Goal: Task Accomplishment & Management: Use online tool/utility

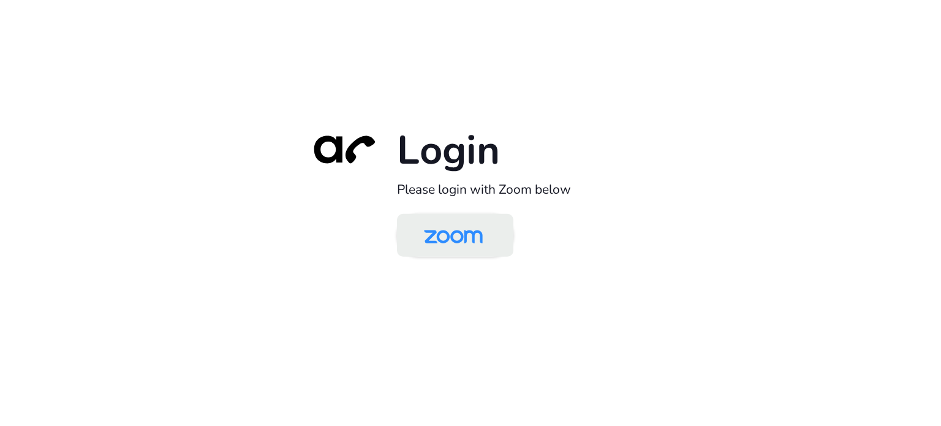
drag, startPoint x: 426, startPoint y: 248, endPoint x: 434, endPoint y: 248, distance: 8.0
click at [428, 248] on img at bounding box center [453, 236] width 85 height 40
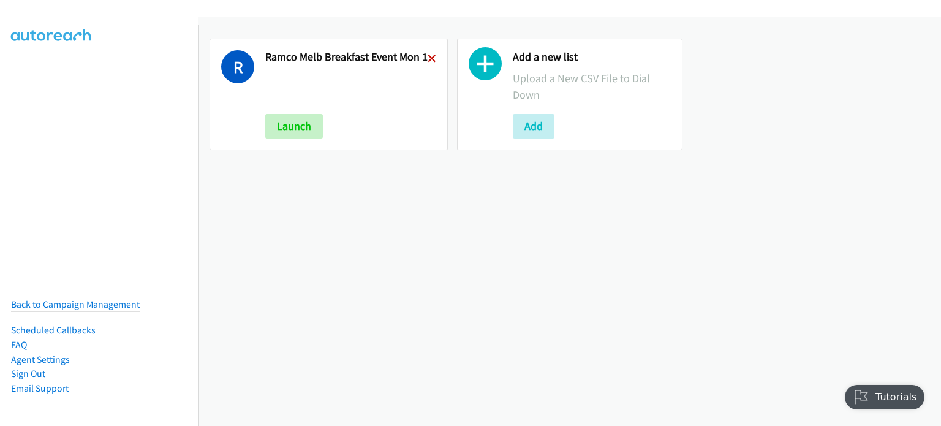
click at [428, 56] on icon at bounding box center [432, 59] width 9 height 9
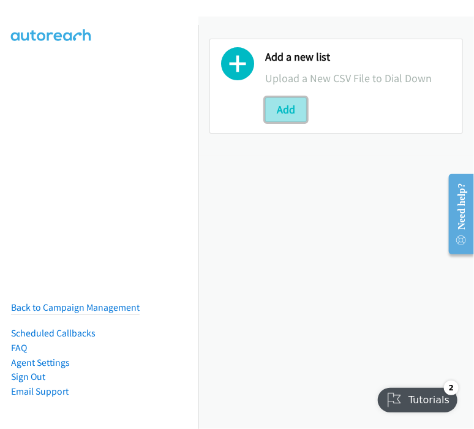
click at [280, 105] on button "Add" at bounding box center [286, 109] width 42 height 25
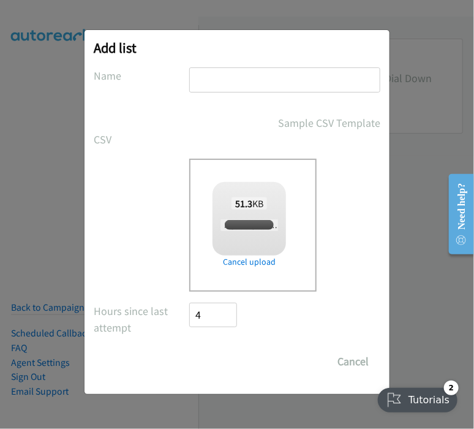
checkbox input "true"
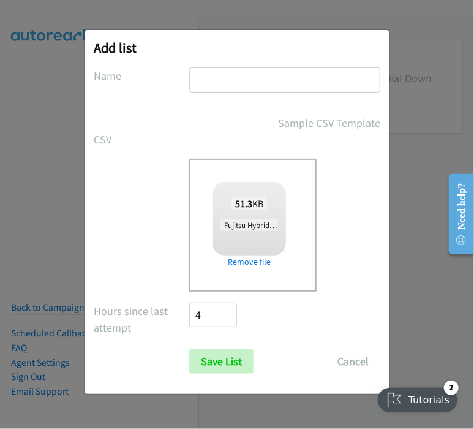
click at [210, 77] on input "text" at bounding box center [284, 79] width 191 height 25
click at [209, 77] on input "fuji tsu" at bounding box center [284, 79] width 191 height 25
drag, startPoint x: 347, startPoint y: 78, endPoint x: 311, endPoint y: 78, distance: 36.1
click at [311, 78] on input "fuji hybrid aws lead camptsu" at bounding box center [284, 79] width 191 height 25
click at [209, 78] on input "fuji hybrid aws lead camp" at bounding box center [284, 79] width 191 height 25
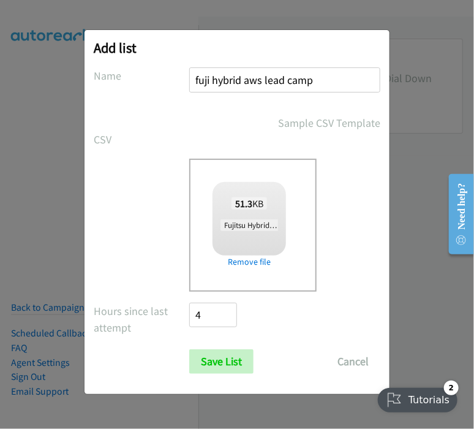
paste input "tsu"
click at [341, 79] on input "fujitsu hybrid aws lead camp" at bounding box center [284, 79] width 191 height 25
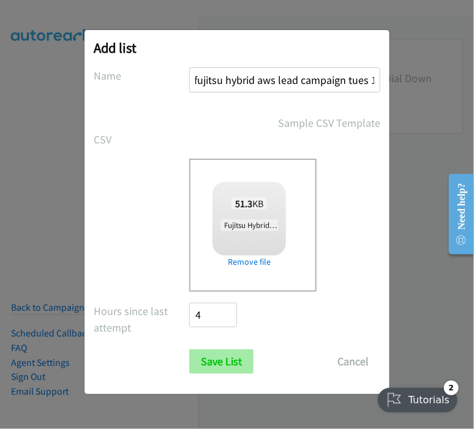
type input "fujitsu hybrid aws lead campaign tues 1"
click at [228, 354] on input "Save List" at bounding box center [221, 361] width 64 height 25
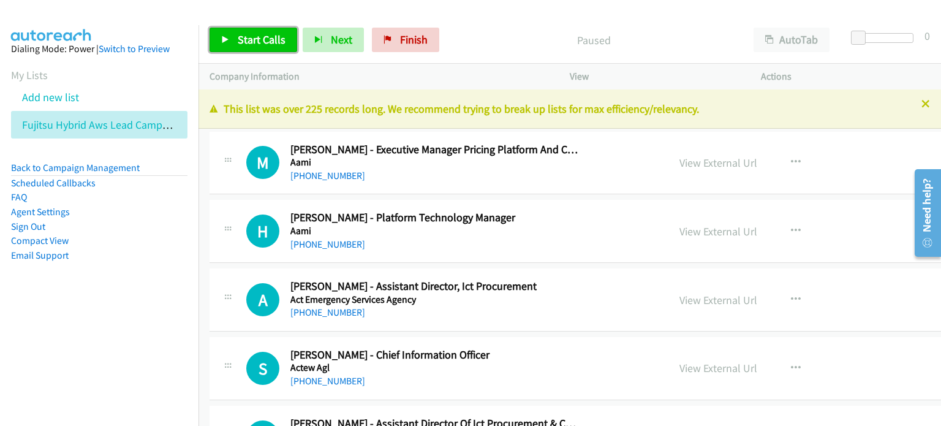
click at [257, 34] on span "Start Calls" at bounding box center [262, 39] width 48 height 14
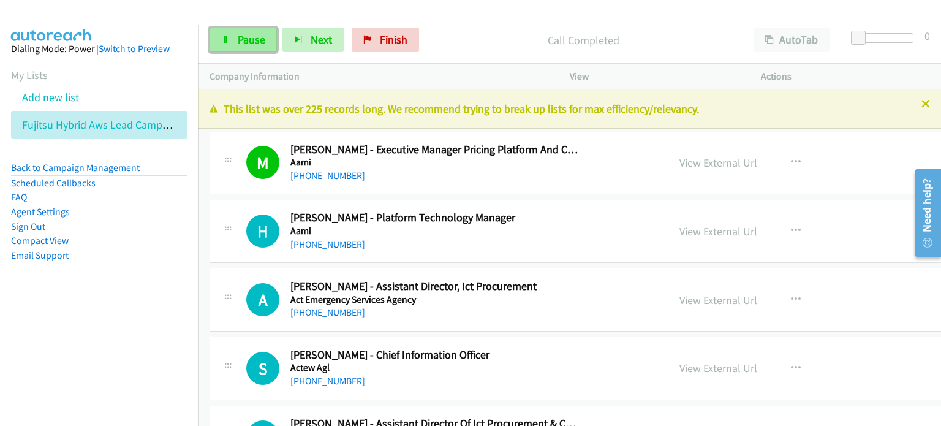
click at [249, 41] on span "Pause" at bounding box center [252, 39] width 28 height 14
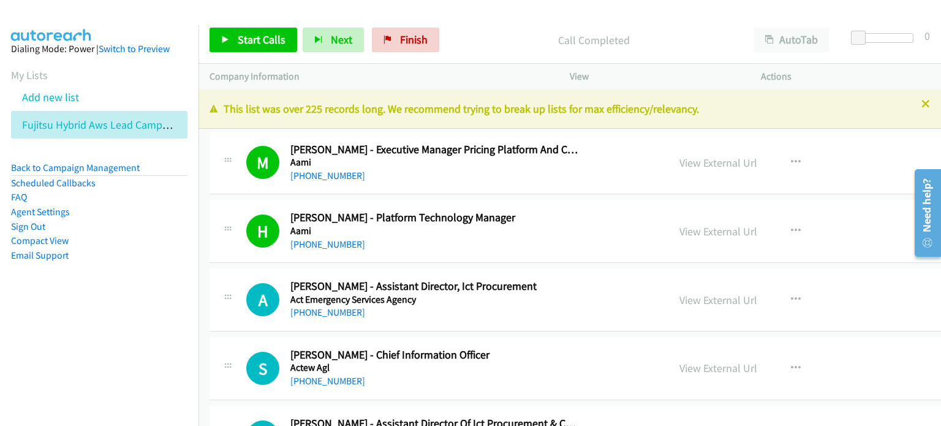
click at [472, 17] on div "Start Calls Pause Next Finish Call Completed AutoTab AutoTab 0" at bounding box center [569, 40] width 742 height 47
click at [679, 167] on link "View External Url" at bounding box center [718, 163] width 78 height 14
click at [255, 34] on span "Start Calls" at bounding box center [262, 39] width 48 height 14
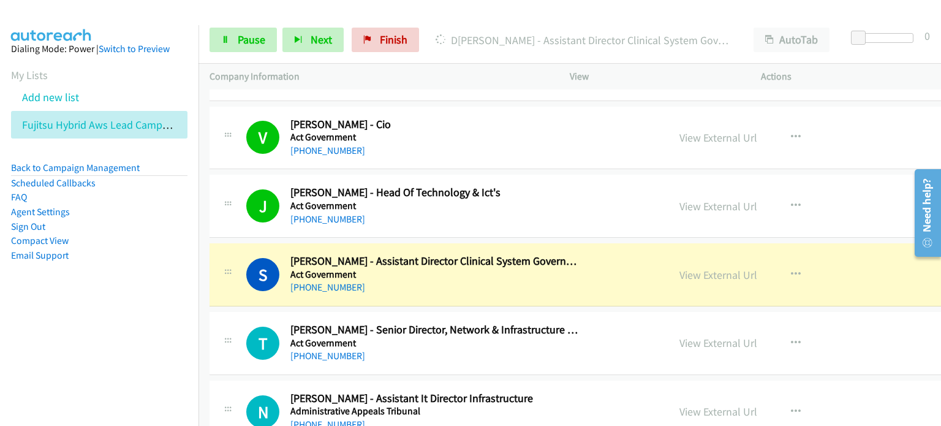
scroll to position [490, 0]
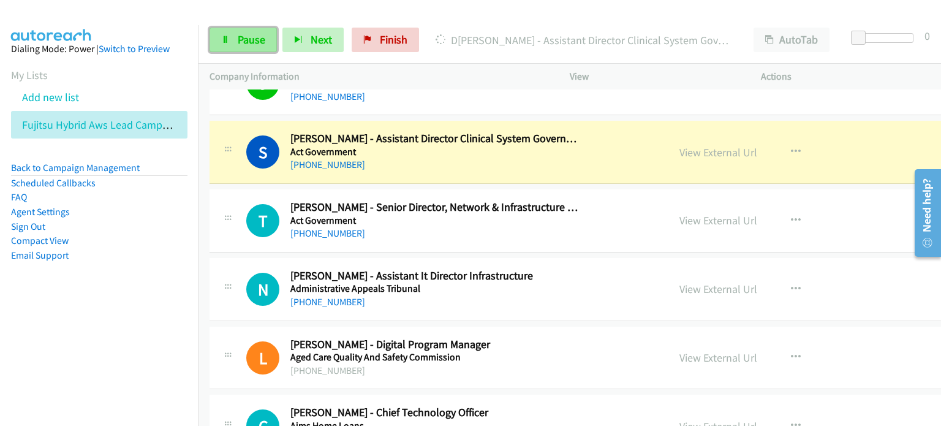
click at [239, 37] on span "Pause" at bounding box center [252, 39] width 28 height 14
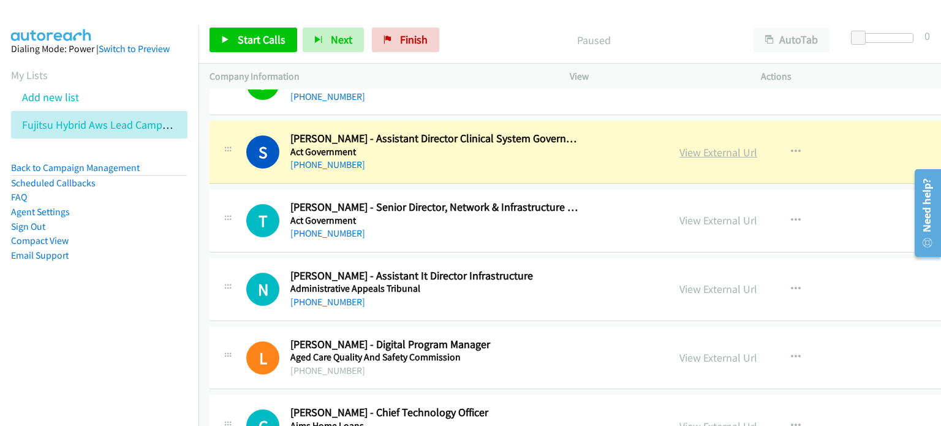
click at [679, 148] on link "View External Url" at bounding box center [718, 152] width 78 height 14
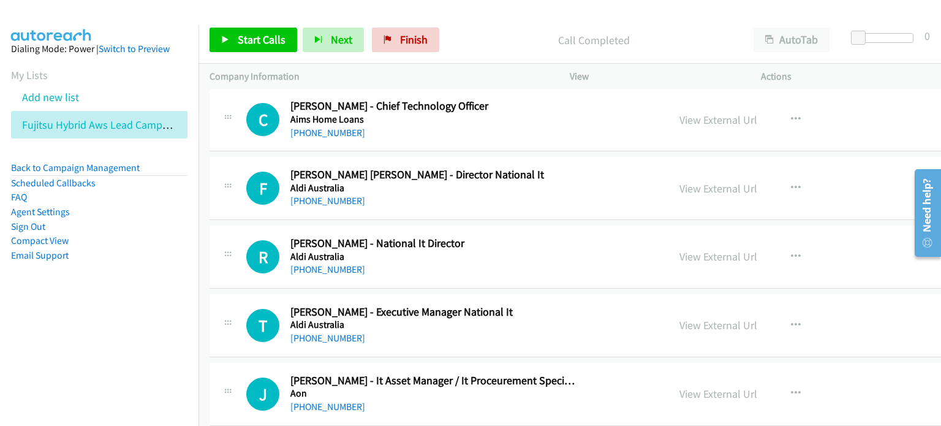
scroll to position [613, 0]
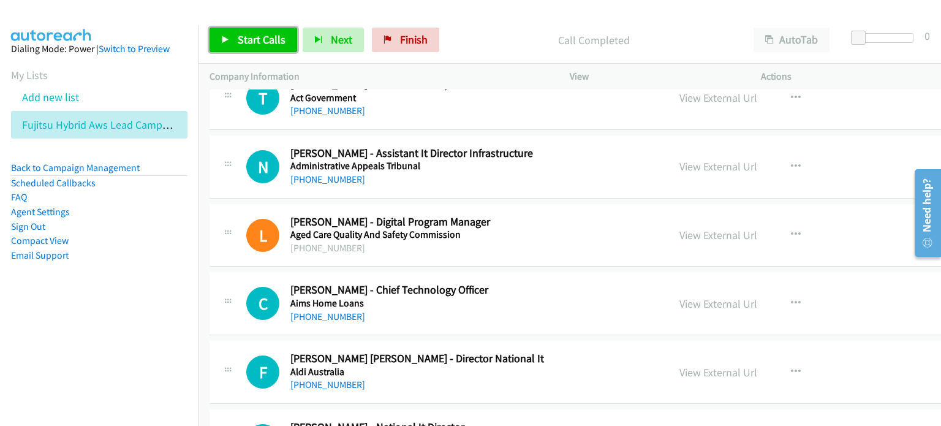
click at [252, 40] on span "Start Calls" at bounding box center [262, 39] width 48 height 14
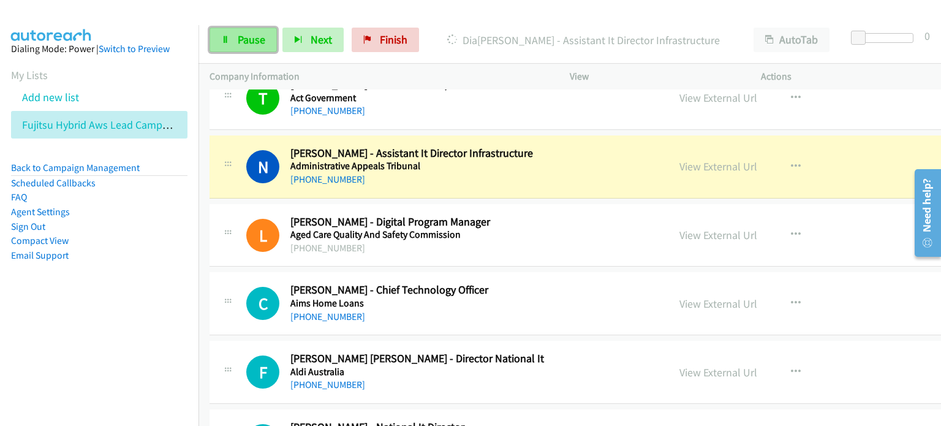
click at [243, 42] on span "Pause" at bounding box center [252, 39] width 28 height 14
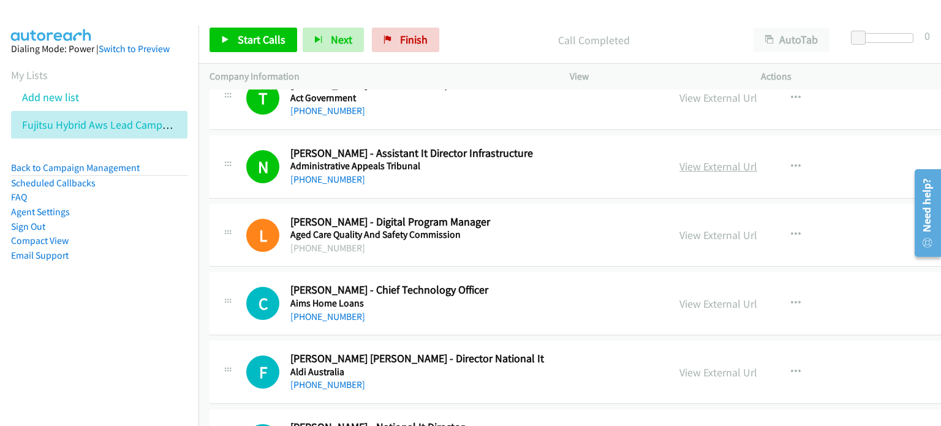
click at [679, 165] on link "View External Url" at bounding box center [718, 166] width 78 height 14
click at [255, 39] on span "Start Calls" at bounding box center [262, 39] width 48 height 14
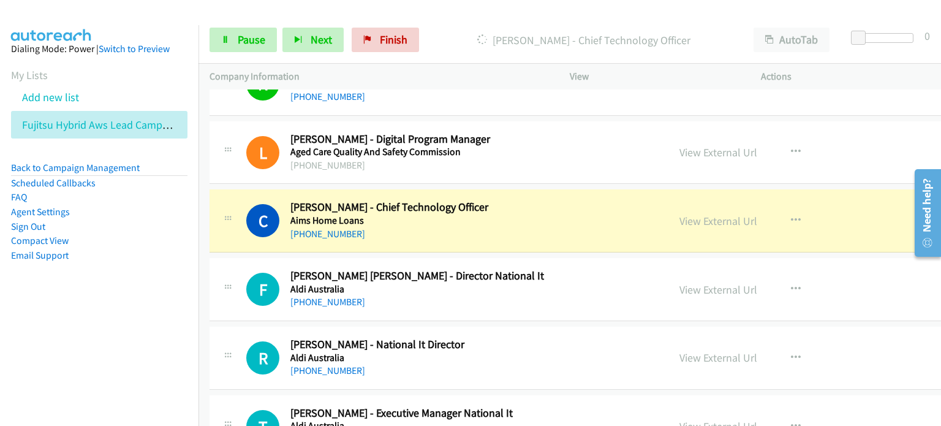
scroll to position [735, 0]
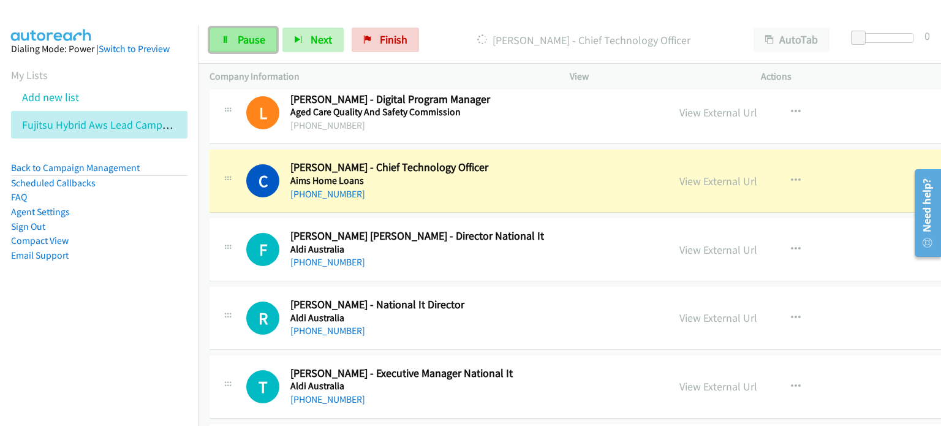
click at [257, 41] on span "Pause" at bounding box center [252, 39] width 28 height 14
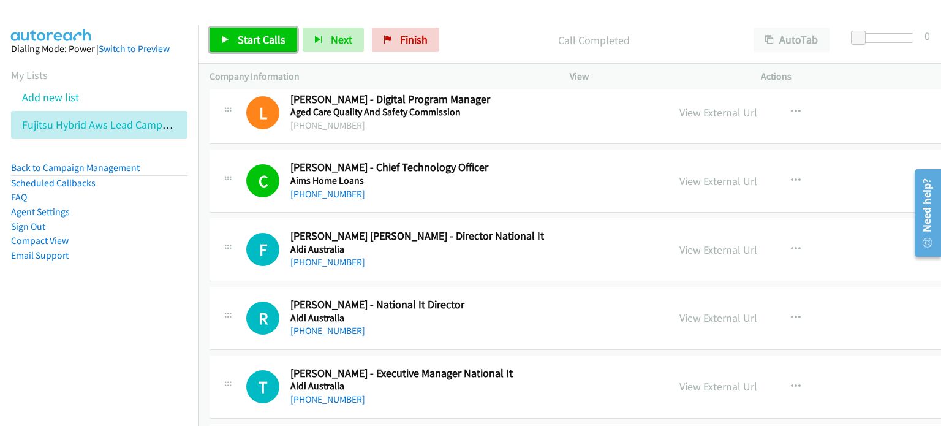
click at [273, 39] on span "Start Calls" at bounding box center [262, 39] width 48 height 14
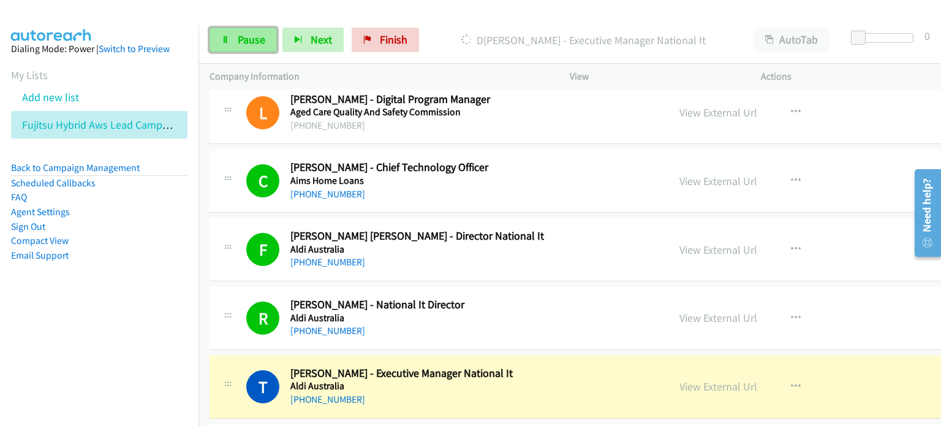
click at [243, 32] on span "Pause" at bounding box center [252, 39] width 28 height 14
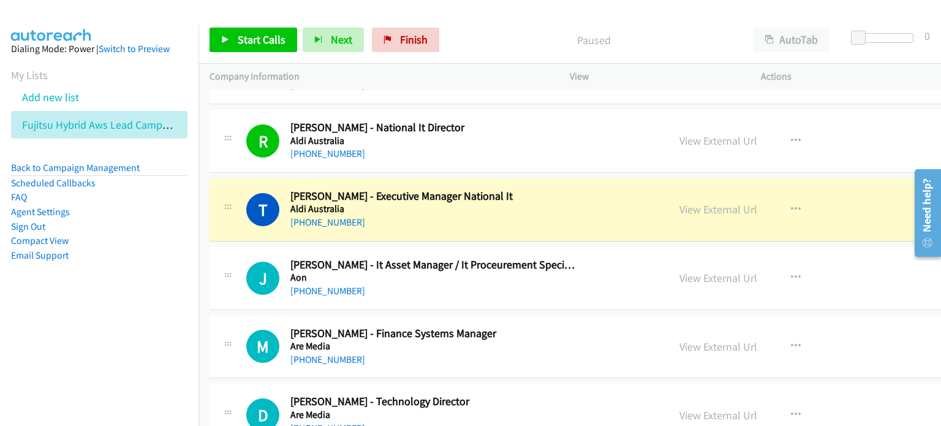
scroll to position [919, 0]
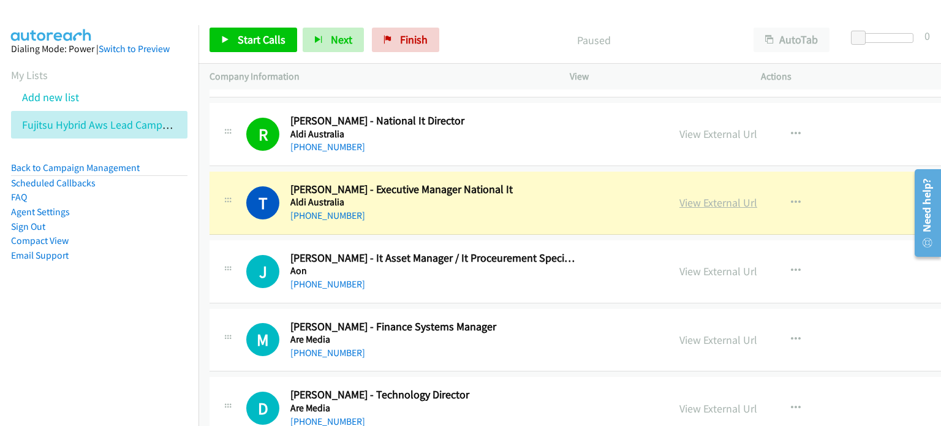
click at [679, 200] on link "View External Url" at bounding box center [718, 202] width 78 height 14
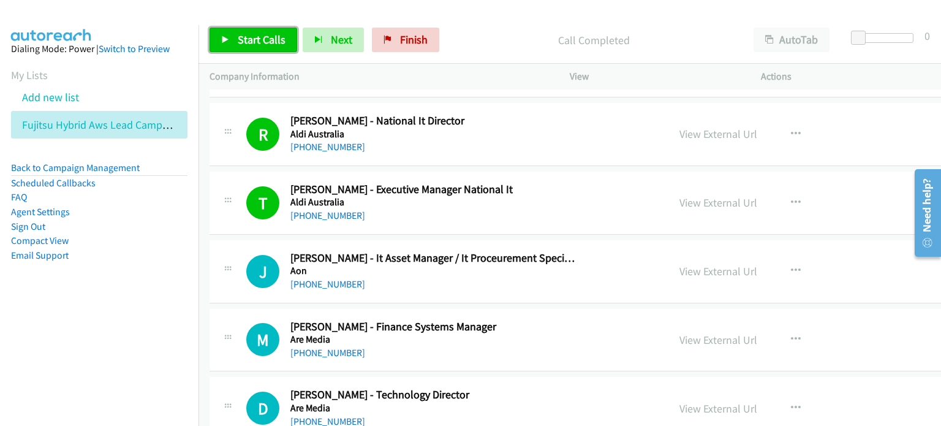
click at [250, 41] on span "Start Calls" at bounding box center [262, 39] width 48 height 14
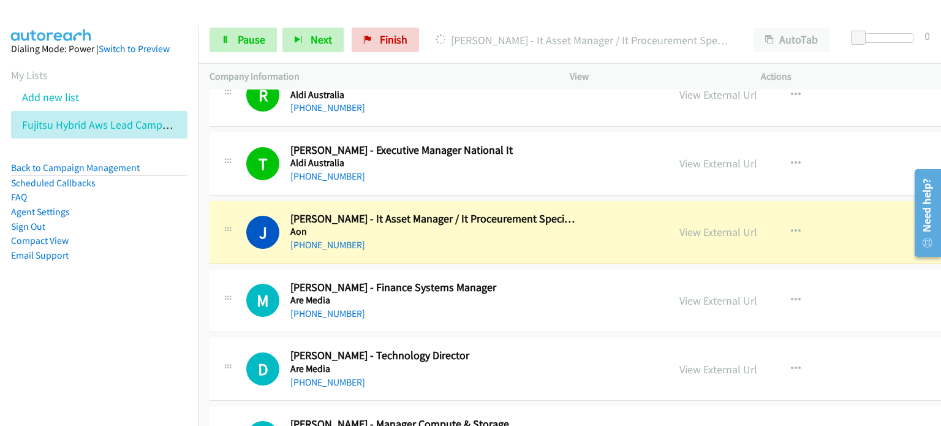
scroll to position [980, 0]
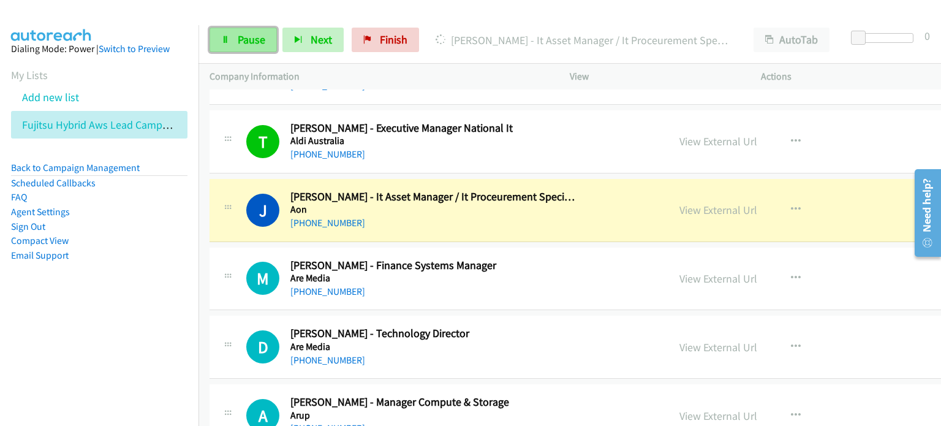
click at [247, 34] on span "Pause" at bounding box center [252, 39] width 28 height 14
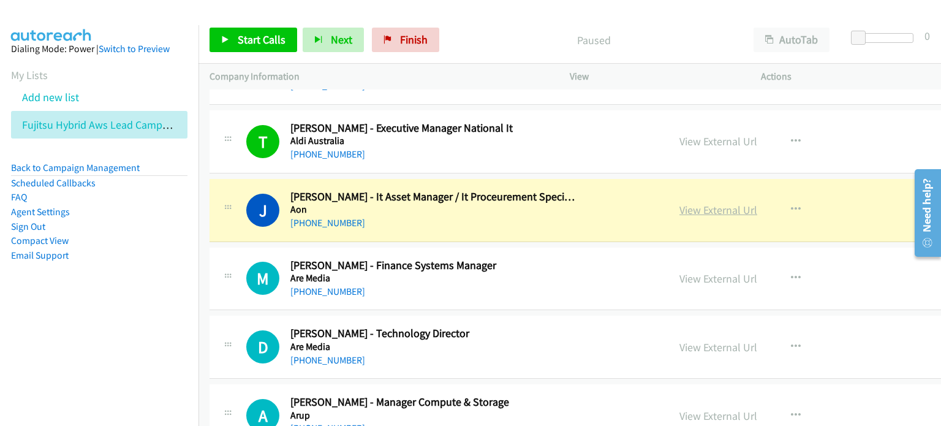
click at [679, 208] on link "View External Url" at bounding box center [718, 210] width 78 height 14
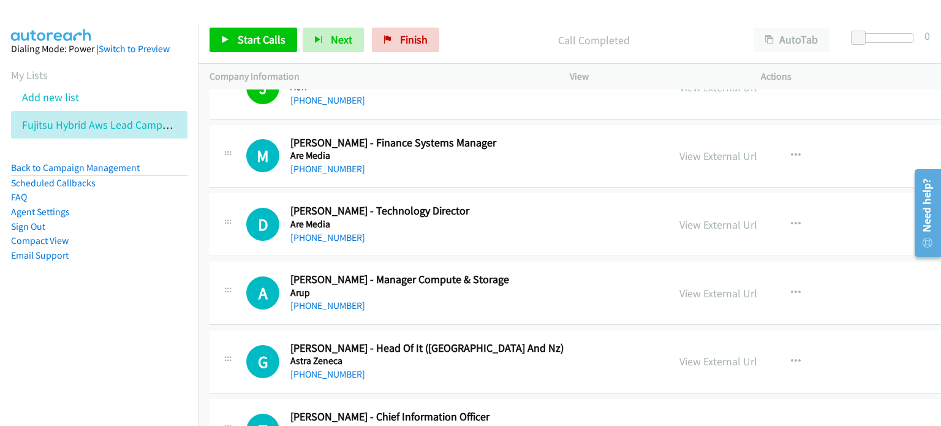
scroll to position [1041, 0]
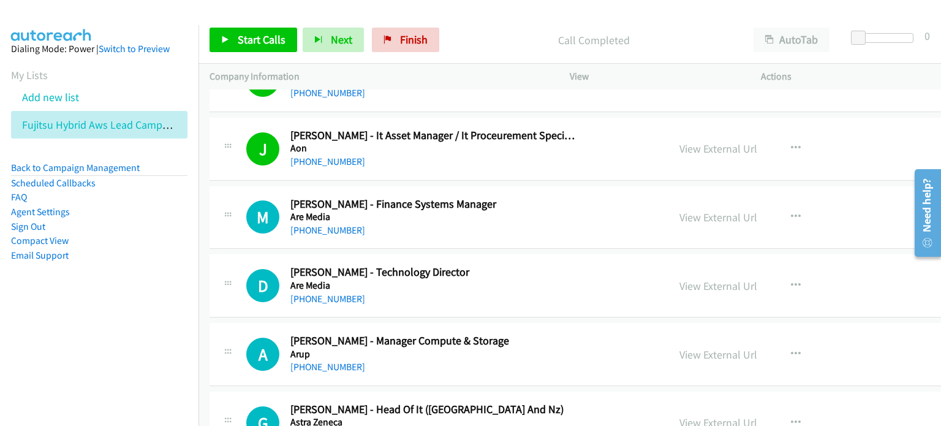
click at [467, 32] on p "Call Completed" at bounding box center [594, 40] width 276 height 17
click at [252, 31] on link "Start Calls" at bounding box center [254, 40] width 88 height 25
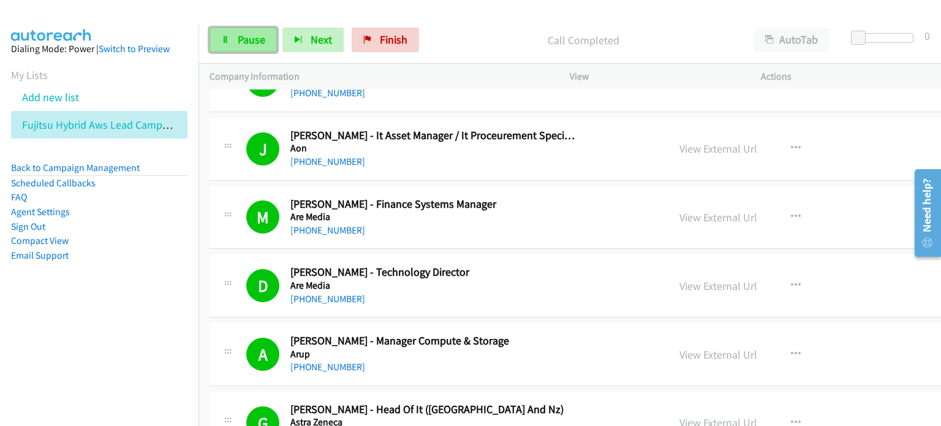
click at [233, 32] on link "Pause" at bounding box center [243, 40] width 67 height 25
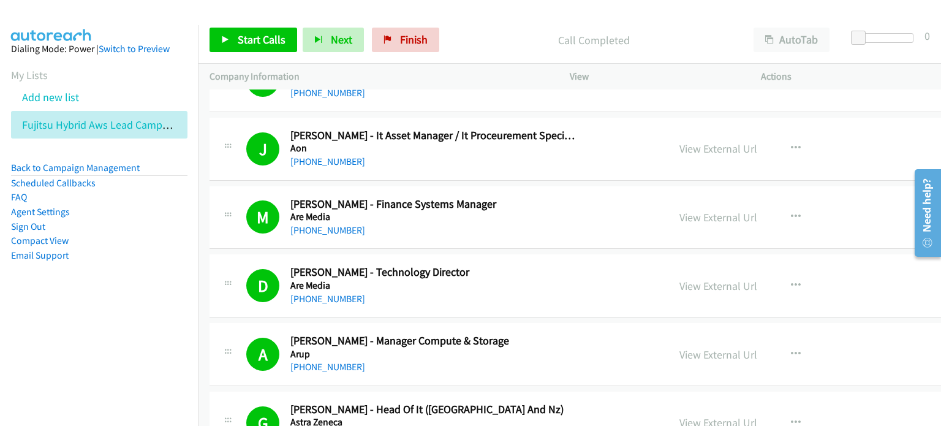
drag, startPoint x: 496, startPoint y: 26, endPoint x: 556, endPoint y: 5, distance: 63.7
click at [498, 26] on div "Start Calls Pause Next Finish Call Completed AutoTab AutoTab 0" at bounding box center [569, 40] width 742 height 47
click at [679, 215] on link "View External Url" at bounding box center [718, 217] width 78 height 14
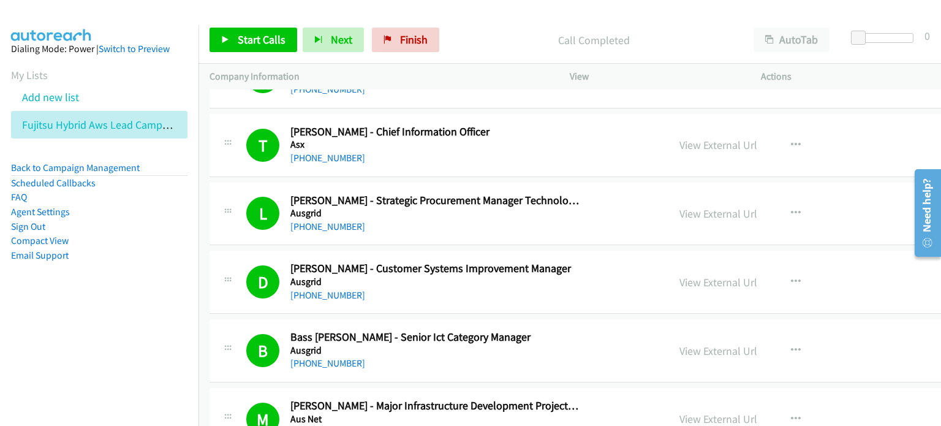
scroll to position [1409, 0]
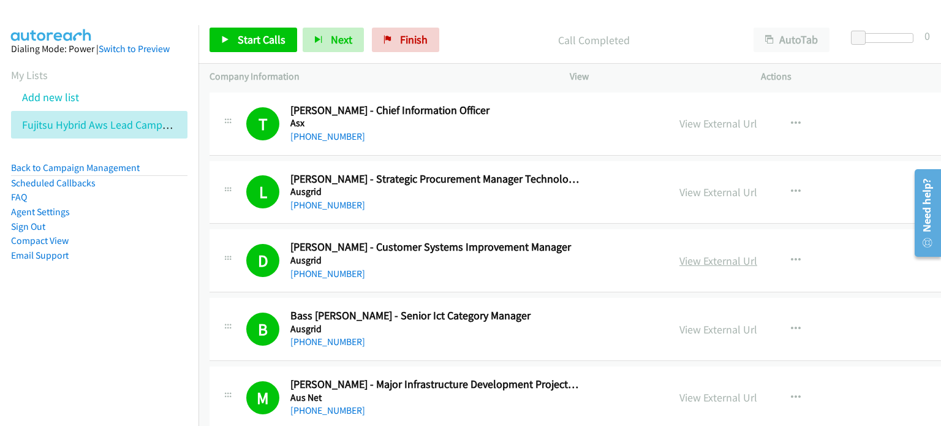
click at [679, 259] on link "View External Url" at bounding box center [718, 261] width 78 height 14
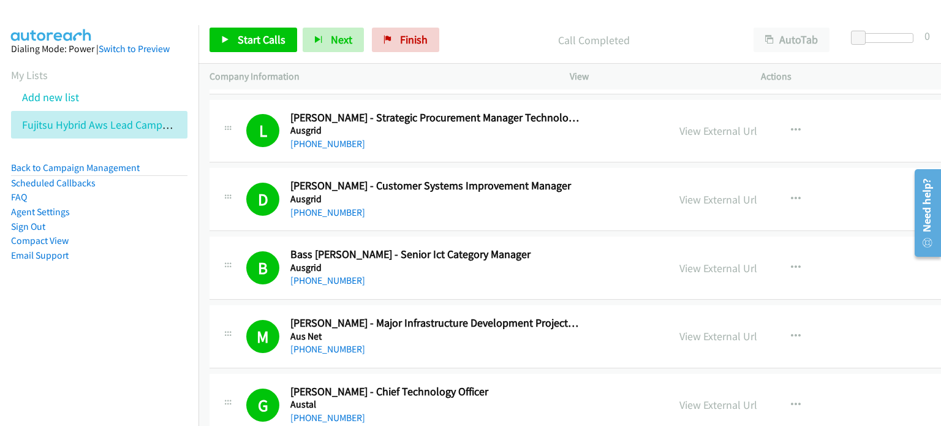
scroll to position [1532, 0]
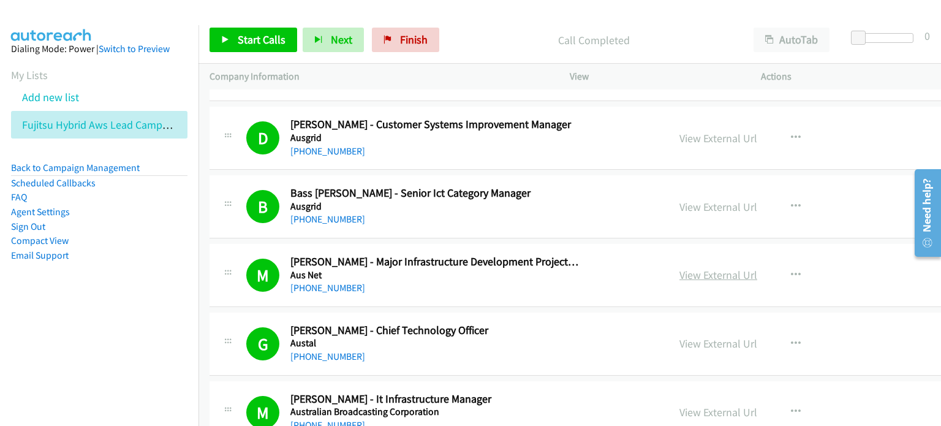
click at [679, 274] on link "View External Url" at bounding box center [718, 275] width 78 height 14
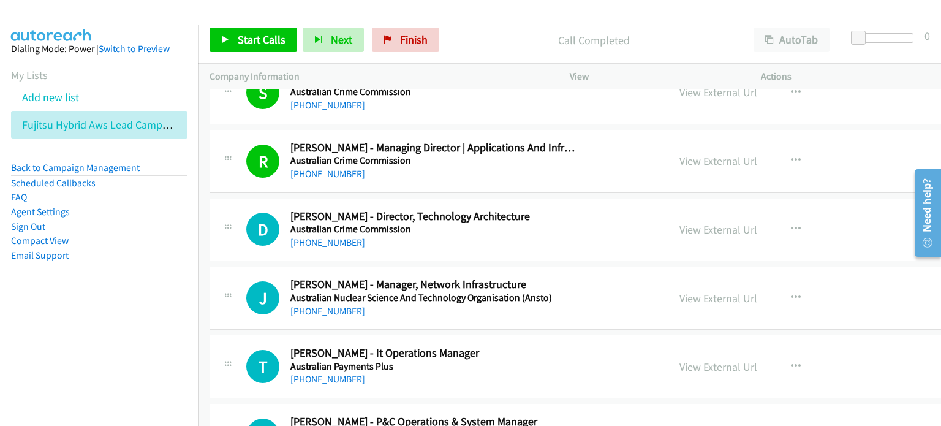
scroll to position [2144, 0]
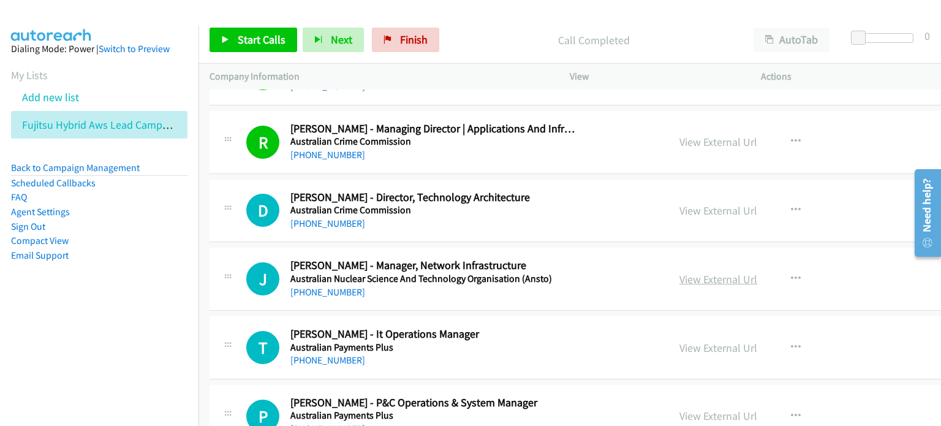
click at [679, 274] on link "View External Url" at bounding box center [718, 279] width 78 height 14
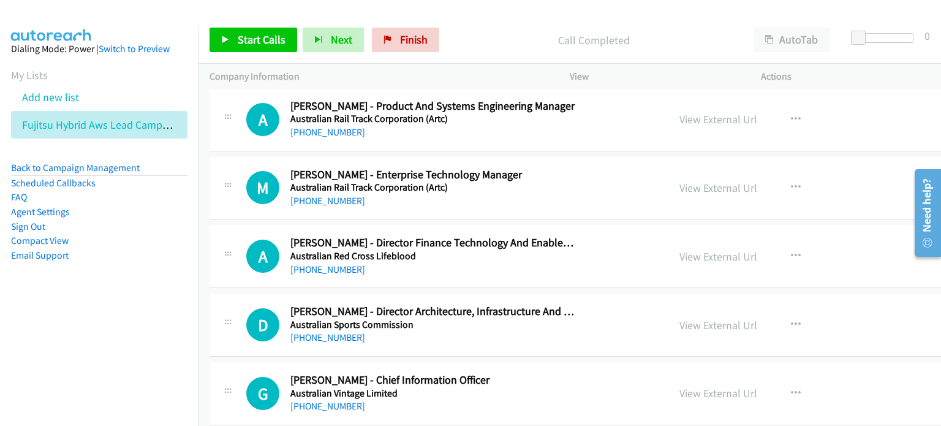
scroll to position [2512, 0]
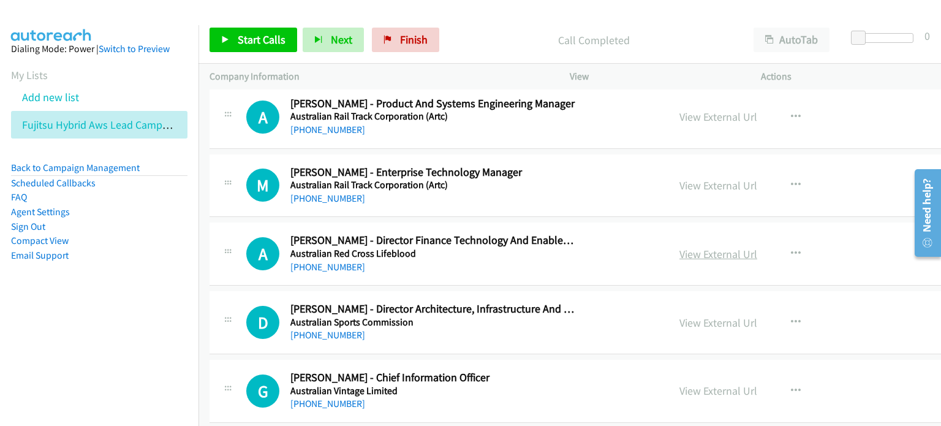
click at [679, 247] on link "View External Url" at bounding box center [718, 254] width 78 height 14
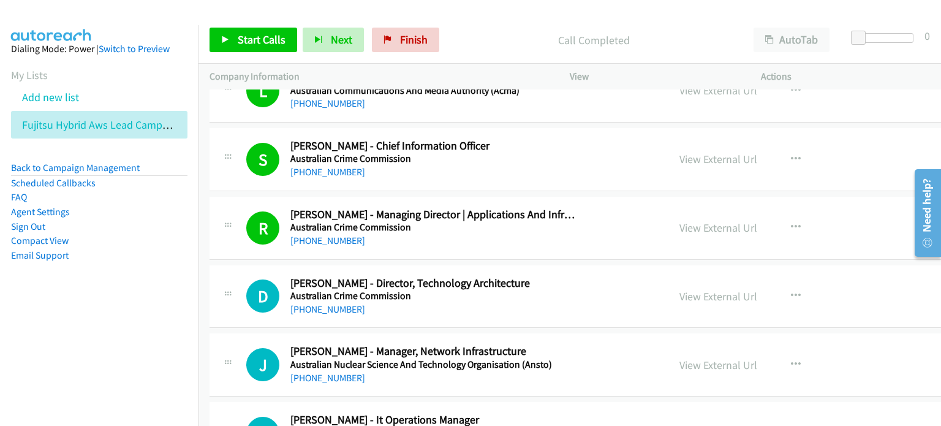
scroll to position [1960, 0]
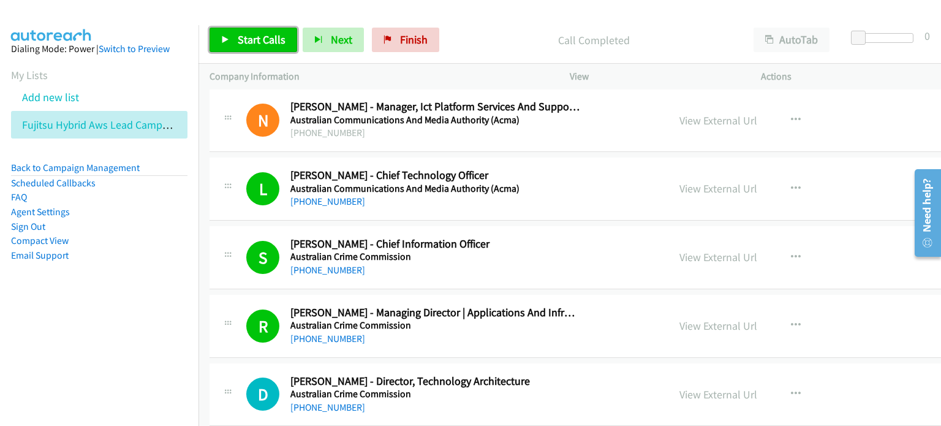
click at [260, 34] on span "Start Calls" at bounding box center [262, 39] width 48 height 14
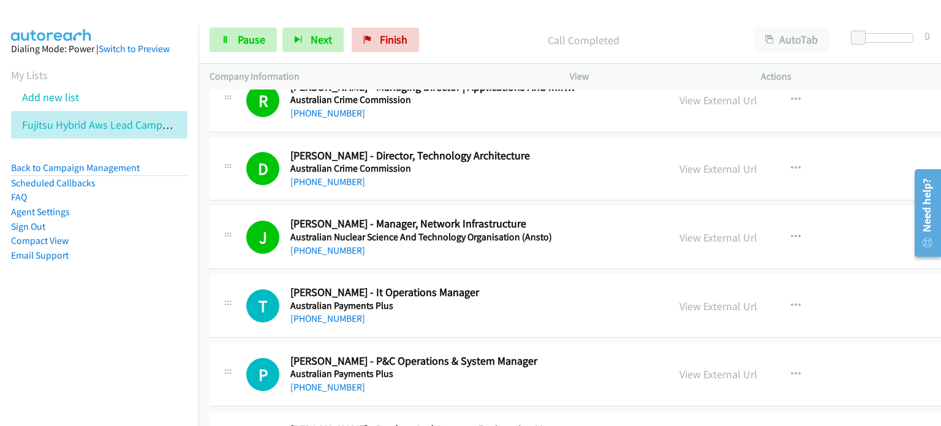
scroll to position [2205, 0]
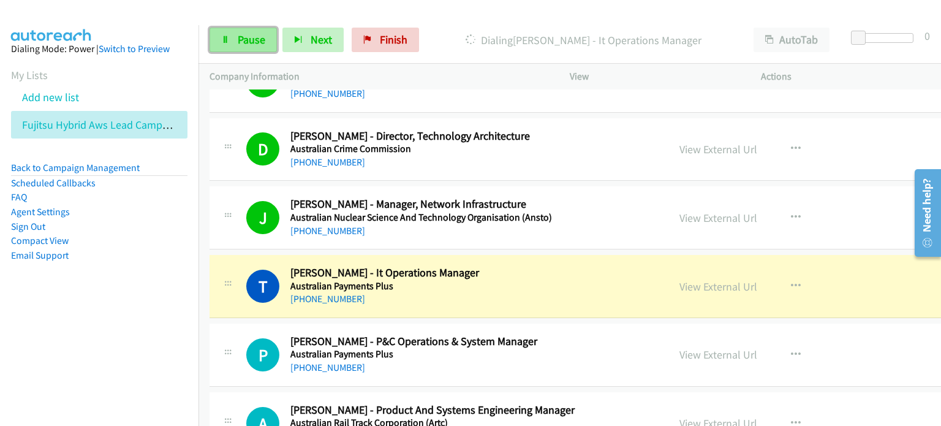
click at [257, 40] on span "Pause" at bounding box center [252, 39] width 28 height 14
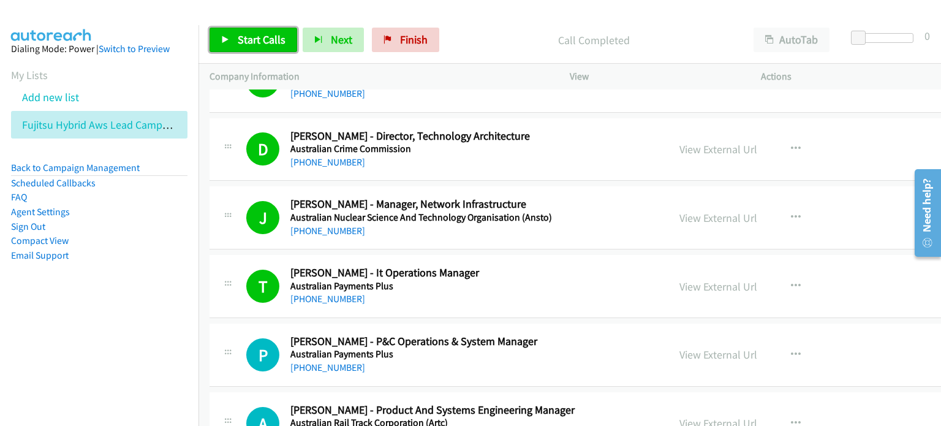
click at [235, 37] on link "Start Calls" at bounding box center [254, 40] width 88 height 25
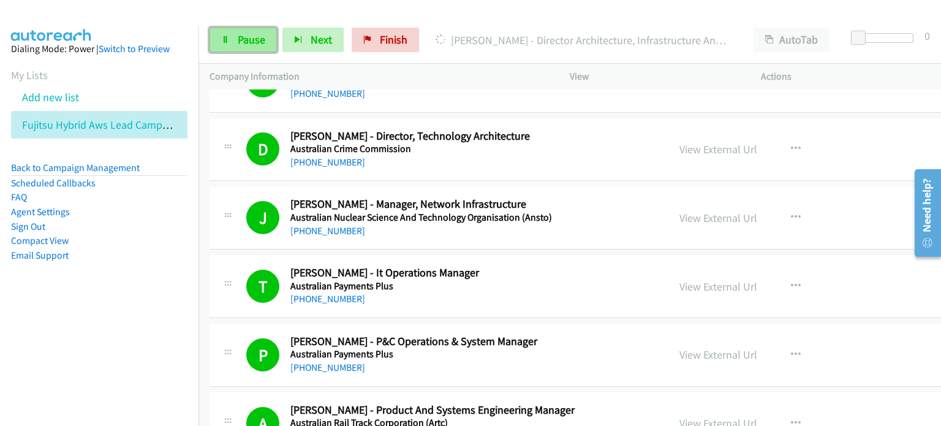
click at [240, 39] on span "Pause" at bounding box center [252, 39] width 28 height 14
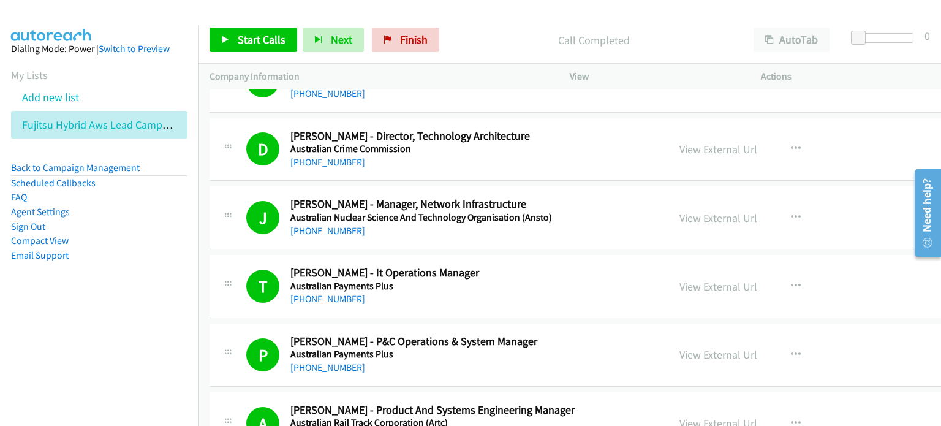
click at [502, 34] on p "Call Completed" at bounding box center [594, 40] width 276 height 17
click at [242, 37] on span "Start Calls" at bounding box center [262, 39] width 48 height 14
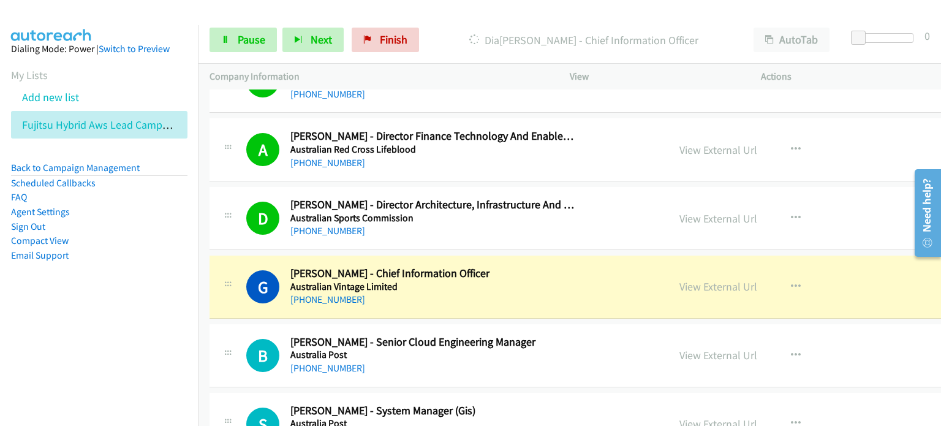
scroll to position [2634, 0]
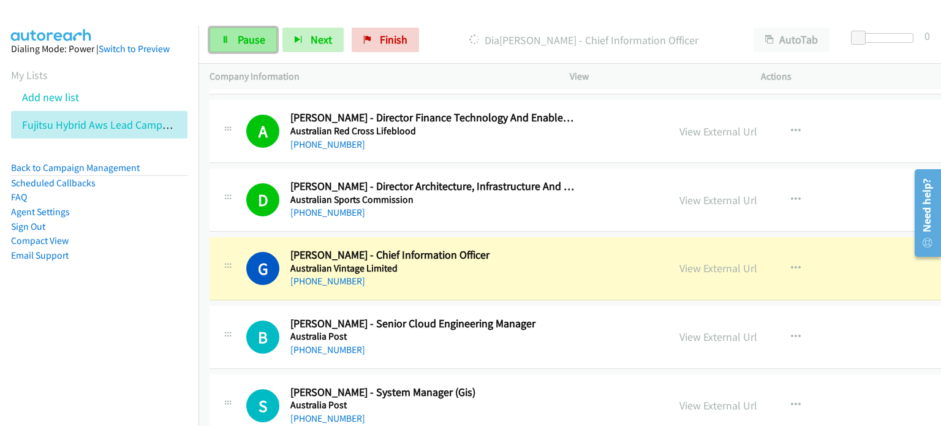
click at [222, 31] on link "Pause" at bounding box center [243, 40] width 67 height 25
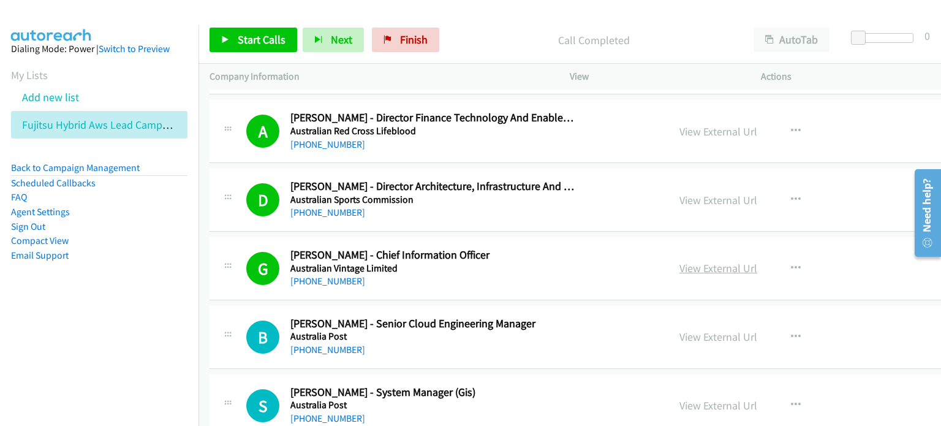
click at [679, 265] on link "View External Url" at bounding box center [718, 268] width 78 height 14
click at [245, 37] on span "Start Calls" at bounding box center [262, 39] width 48 height 14
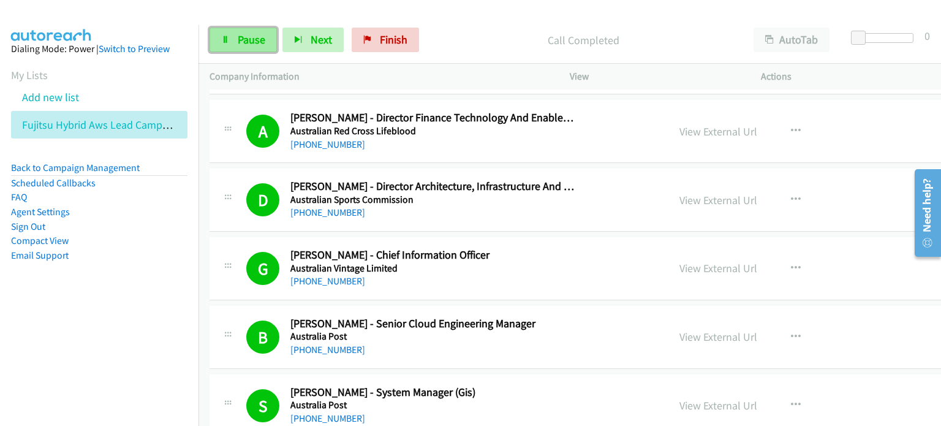
click at [251, 34] on span "Pause" at bounding box center [252, 39] width 28 height 14
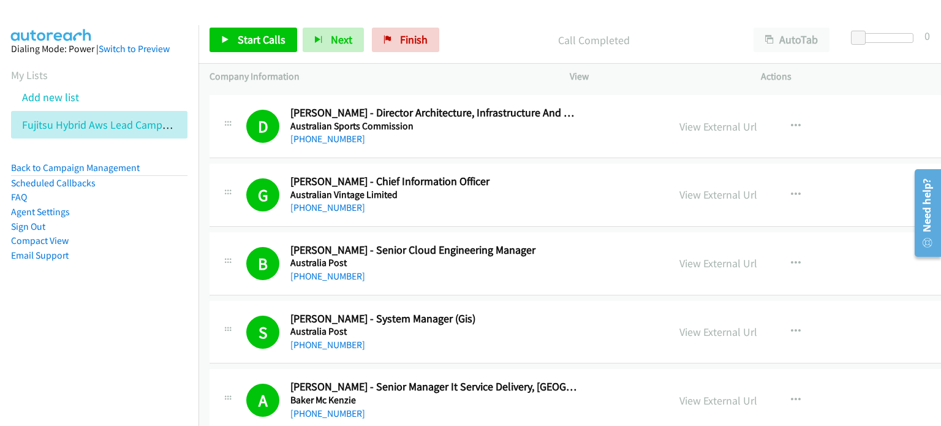
scroll to position [2818, 0]
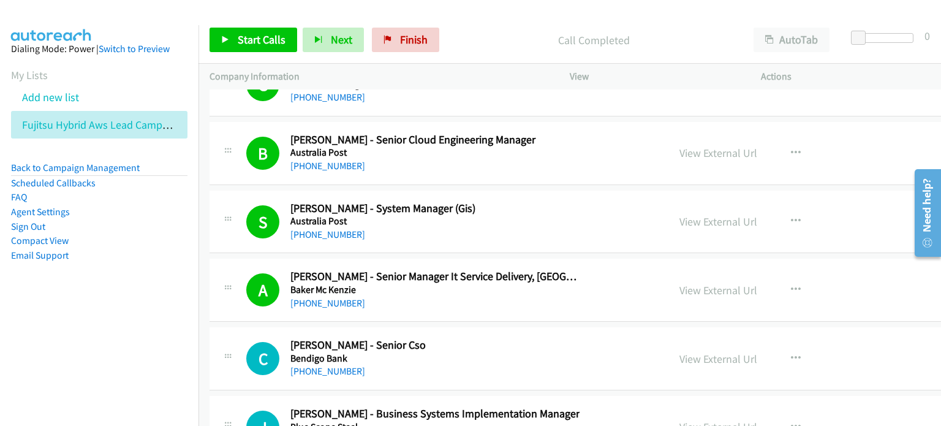
click at [485, 34] on p "Call Completed" at bounding box center [594, 40] width 276 height 17
click at [679, 215] on link "View External Url" at bounding box center [718, 221] width 78 height 14
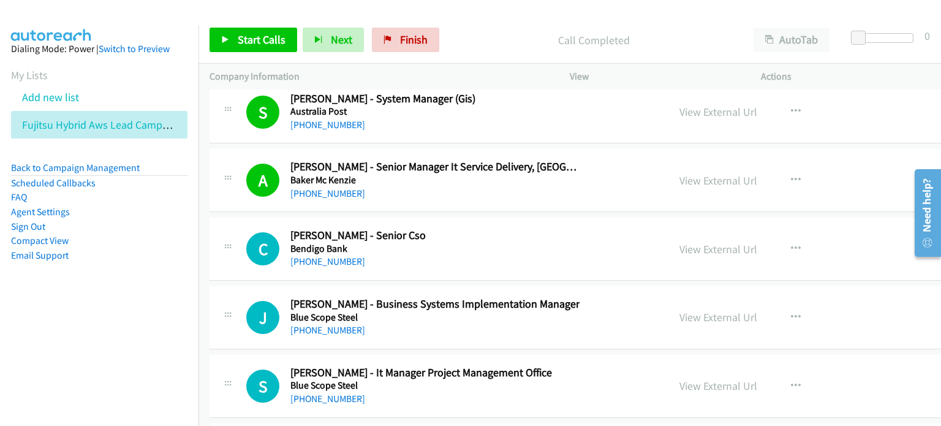
scroll to position [2940, 0]
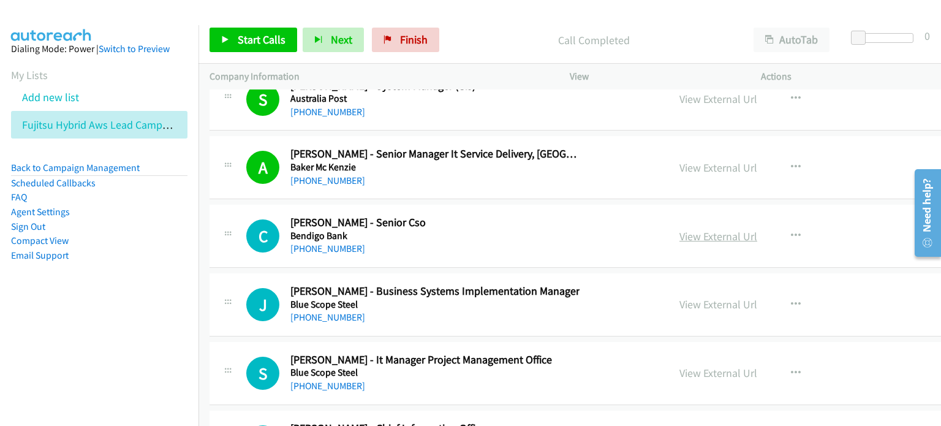
click at [679, 229] on link "View External Url" at bounding box center [718, 236] width 78 height 14
click at [245, 29] on link "Start Calls" at bounding box center [254, 40] width 88 height 25
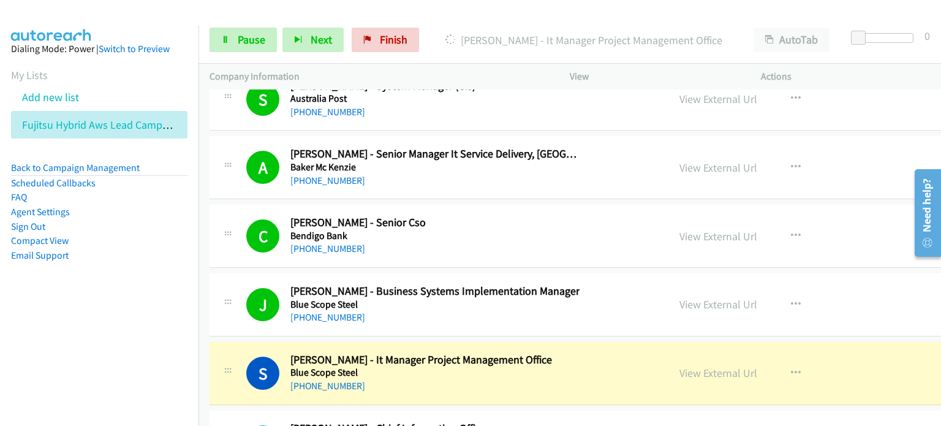
scroll to position [3002, 0]
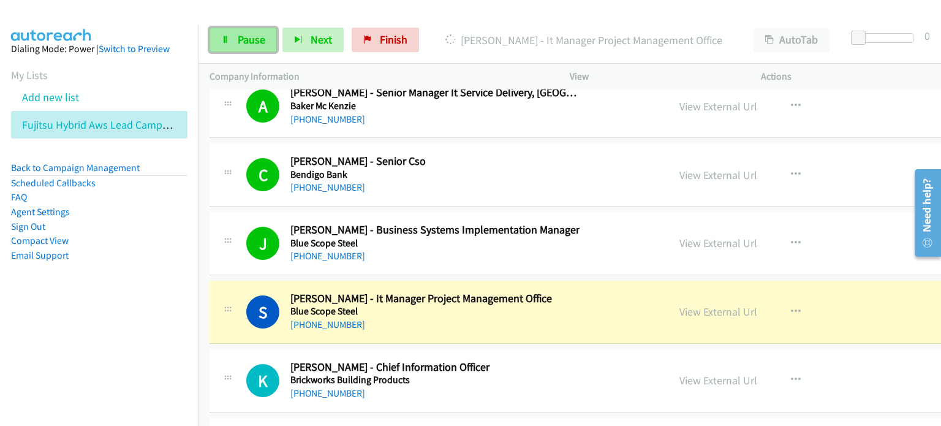
click at [236, 29] on link "Pause" at bounding box center [243, 40] width 67 height 25
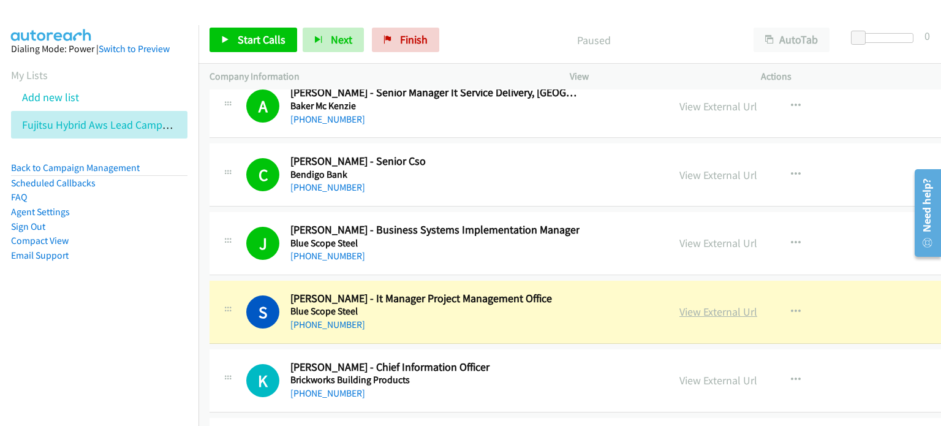
click at [679, 306] on link "View External Url" at bounding box center [718, 311] width 78 height 14
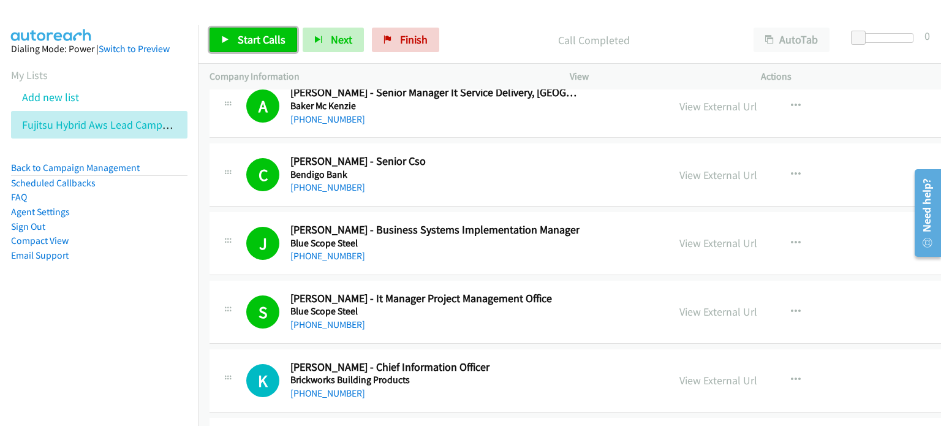
click at [252, 42] on span "Start Calls" at bounding box center [262, 39] width 48 height 14
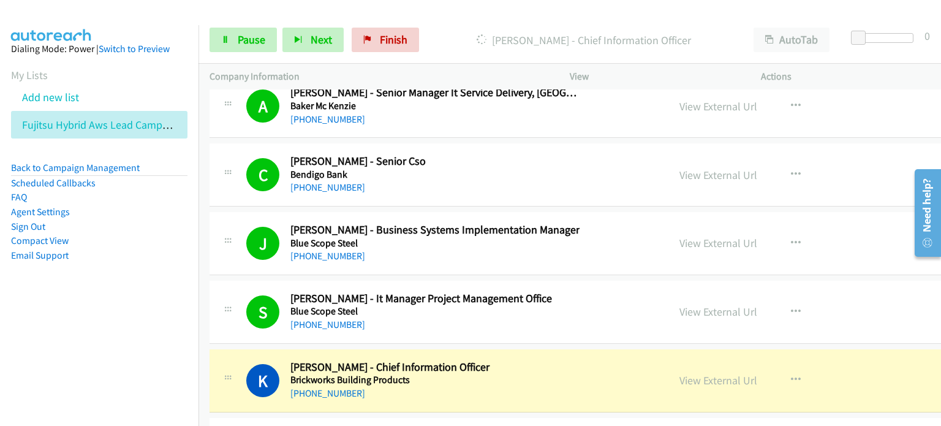
scroll to position [3124, 0]
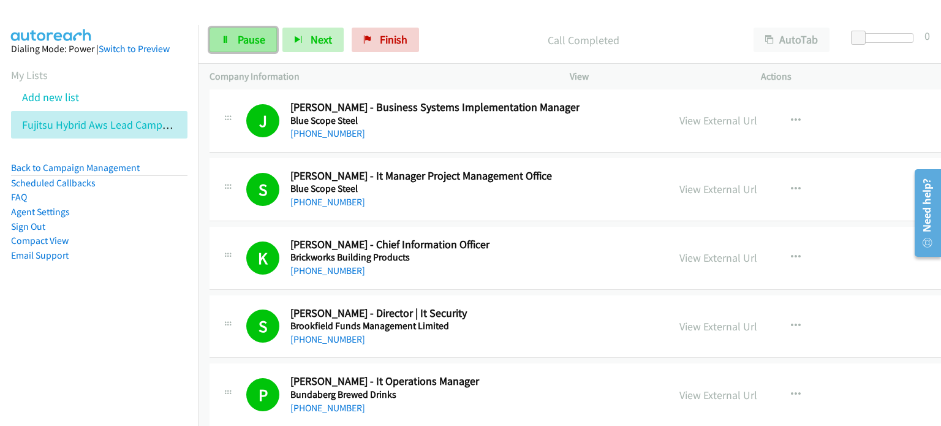
click at [234, 41] on link "Pause" at bounding box center [243, 40] width 67 height 25
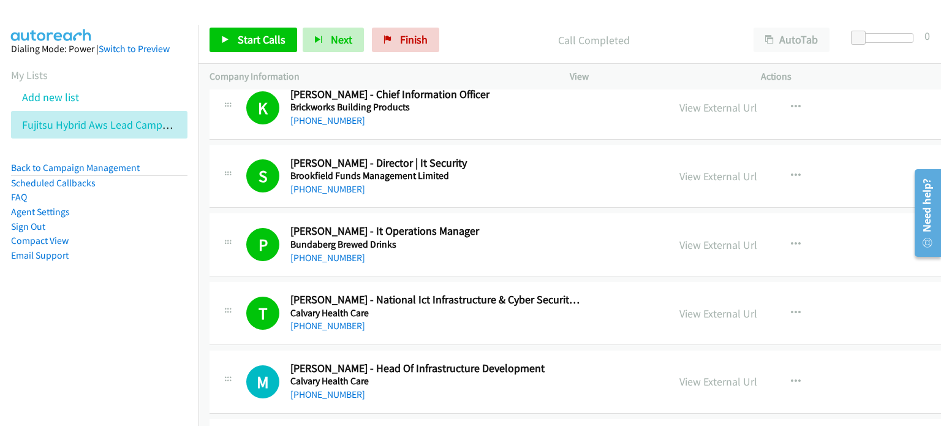
scroll to position [3369, 0]
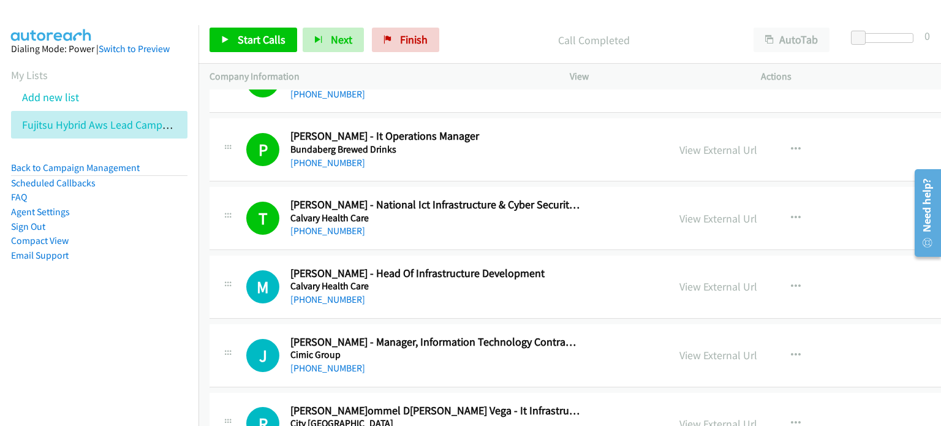
click at [481, 30] on div "Call Completed" at bounding box center [594, 40] width 298 height 25
click at [679, 143] on link "View External Url" at bounding box center [718, 150] width 78 height 14
